Goal: Navigation & Orientation: Find specific page/section

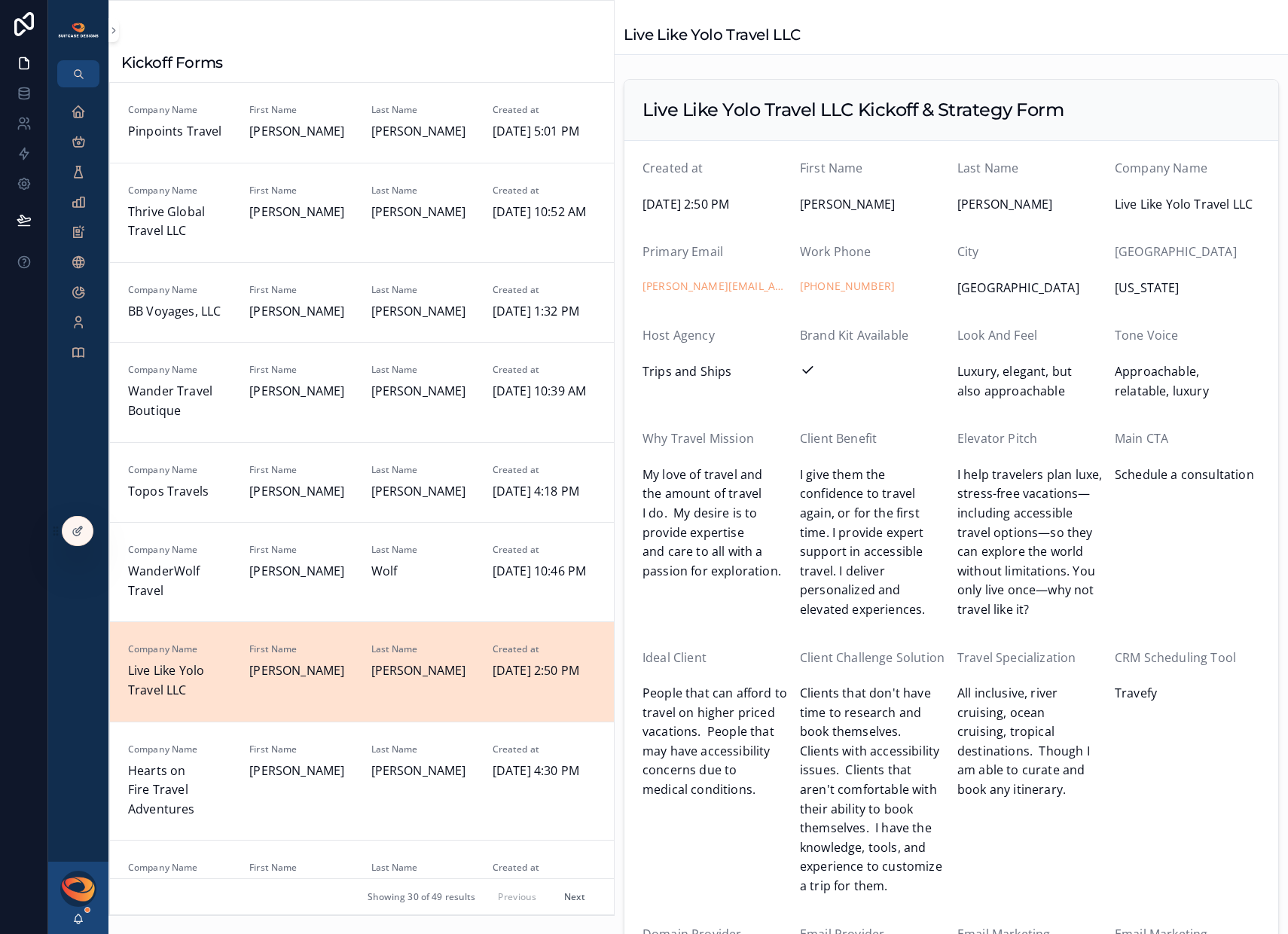
scroll to position [58, 0]
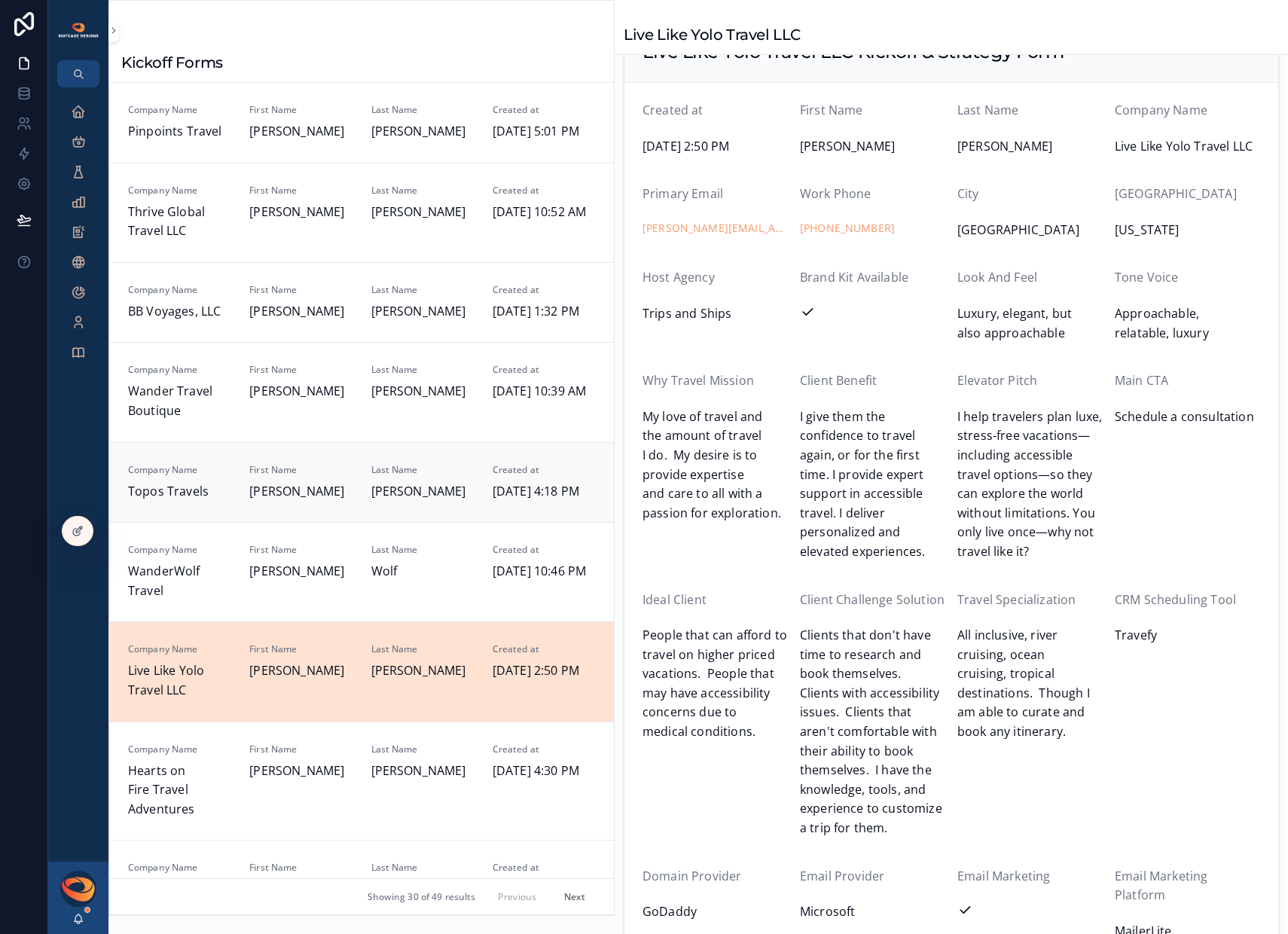
click at [205, 501] on div "Company Name Topos Travels" at bounding box center [179, 482] width 103 height 37
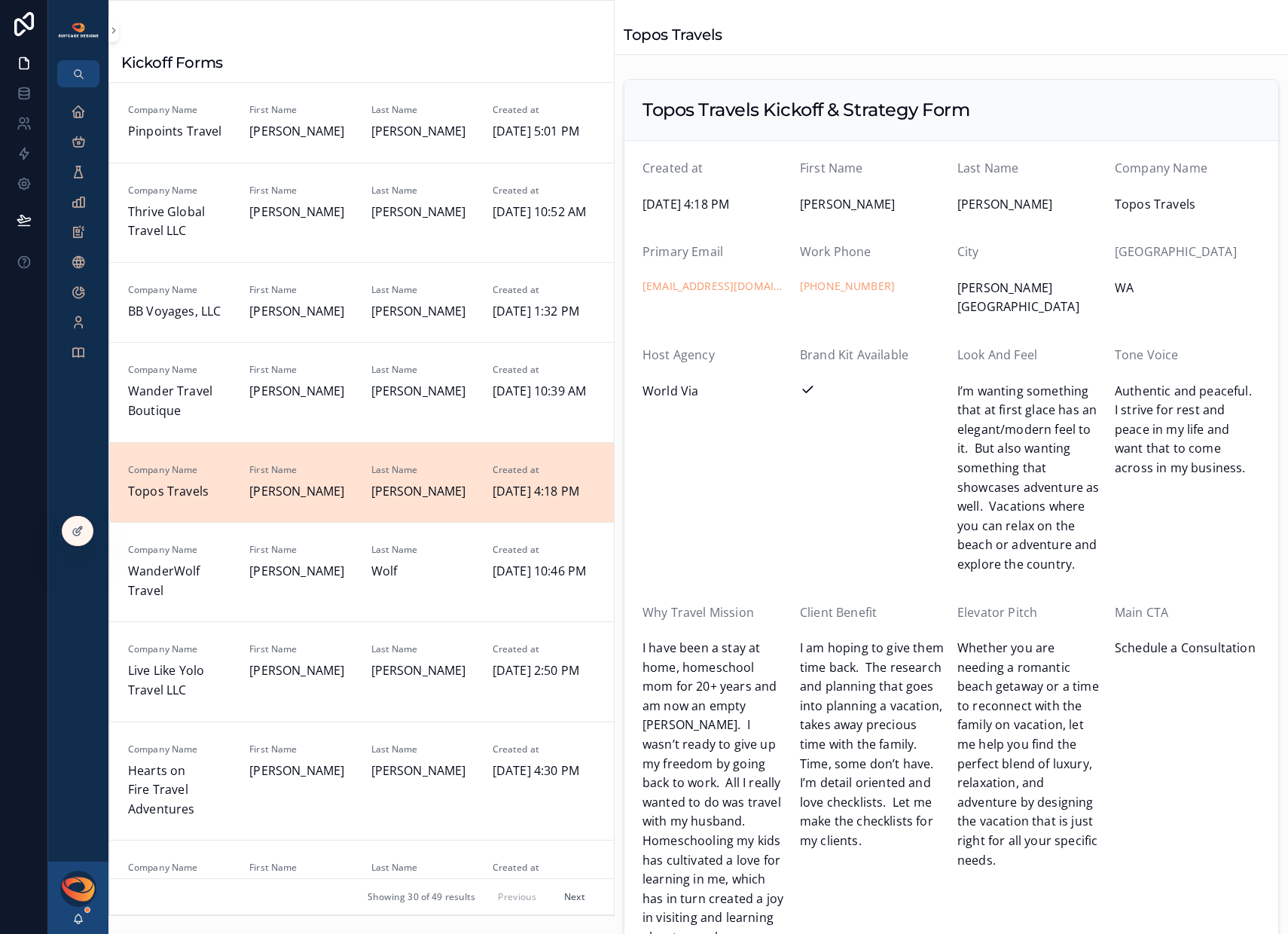
click at [549, 501] on span "[DATE] 4:18 PM" at bounding box center [544, 492] width 103 height 20
click at [88, 116] on div "Executive Dashboard" at bounding box center [78, 111] width 24 height 24
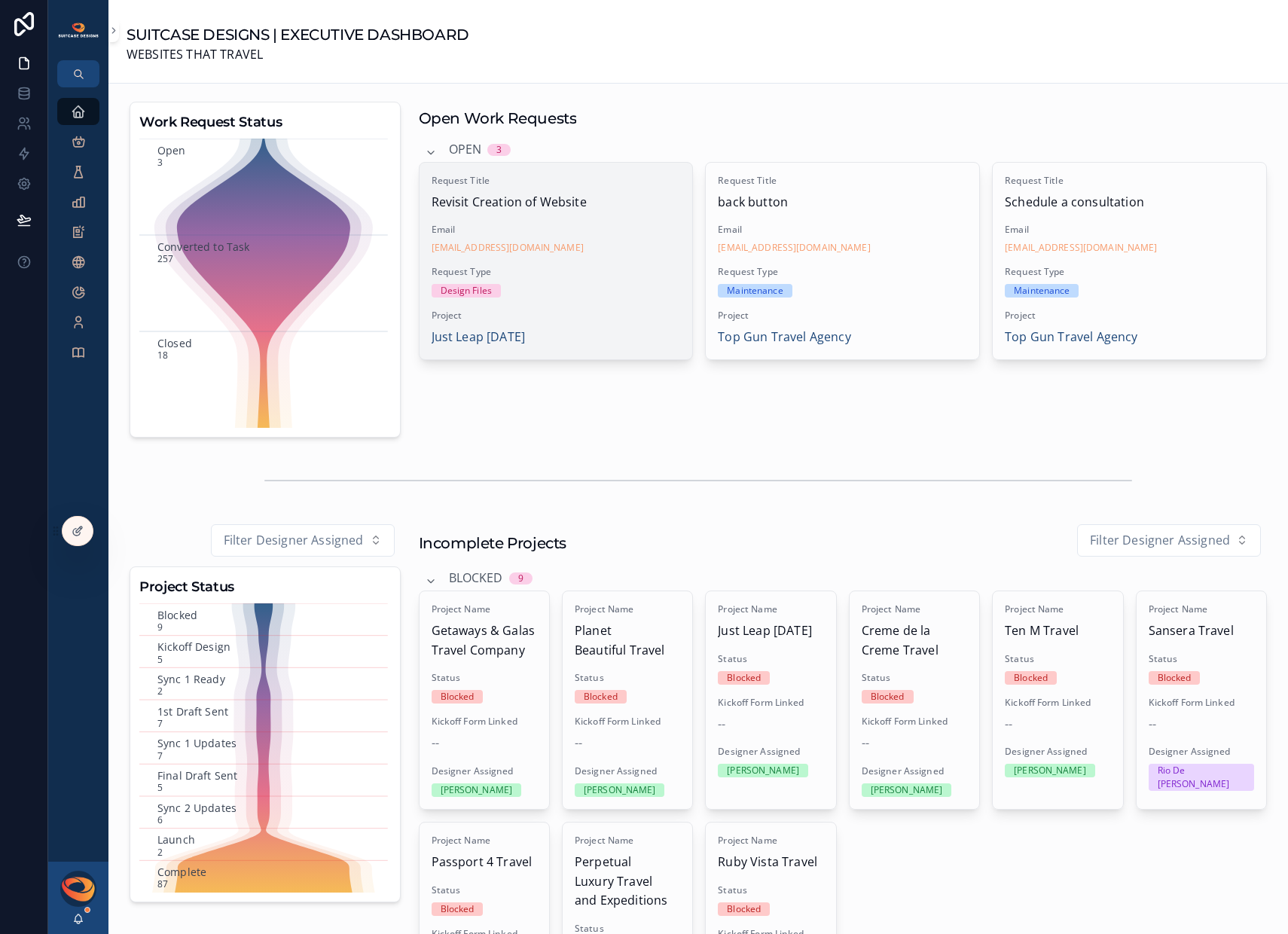
click at [571, 272] on span "Request Type" at bounding box center [556, 272] width 249 height 12
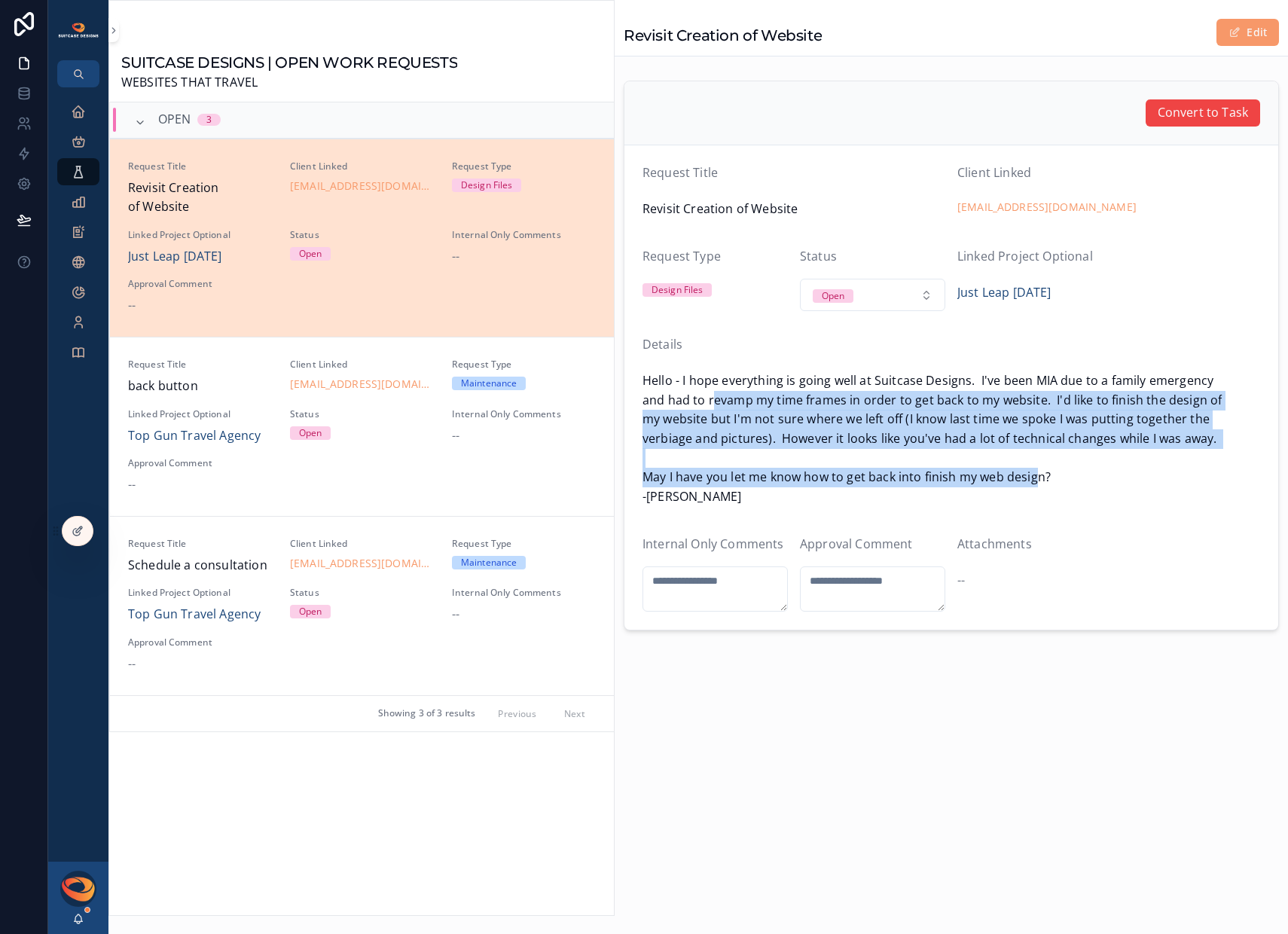
drag, startPoint x: 715, startPoint y: 404, endPoint x: 1086, endPoint y: 472, distance: 377.2
click at [1074, 472] on span "Hello - I hope everything is going well at Suitcase Designs. I've been MIA due …" at bounding box center [951, 438] width 618 height 135
click at [1086, 472] on span "Hello - I hope everything is going well at Suitcase Designs. I've been MIA due …" at bounding box center [951, 438] width 618 height 135
